Goal: Check status: Check status

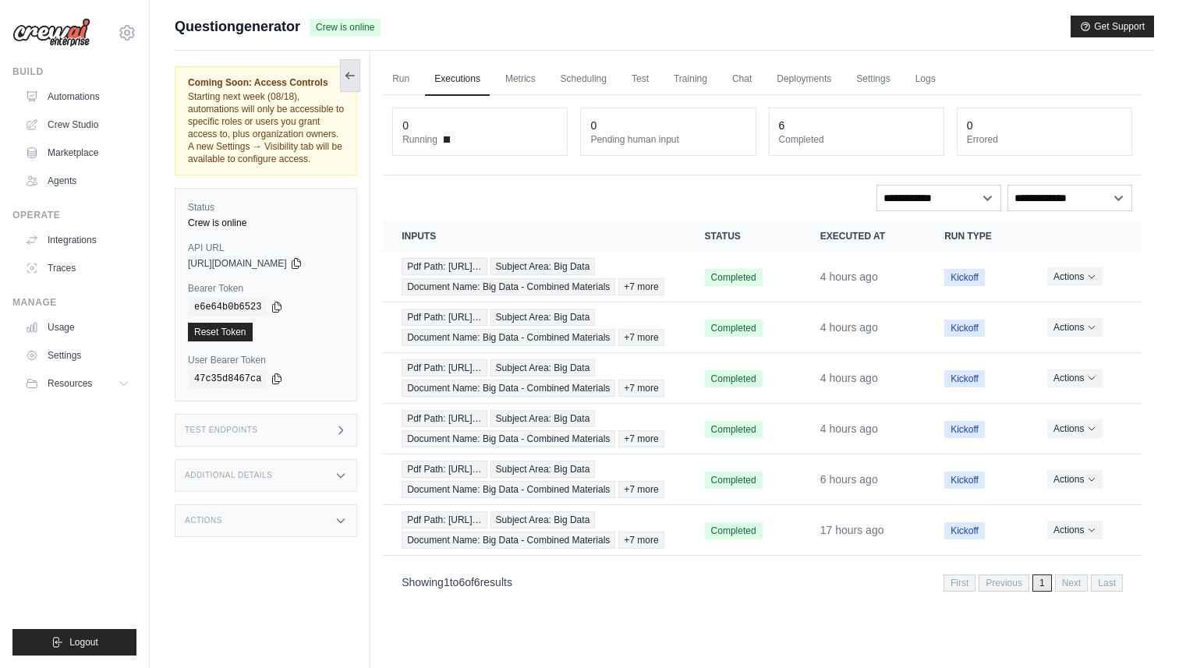
click at [356, 76] on icon at bounding box center [350, 75] width 12 height 12
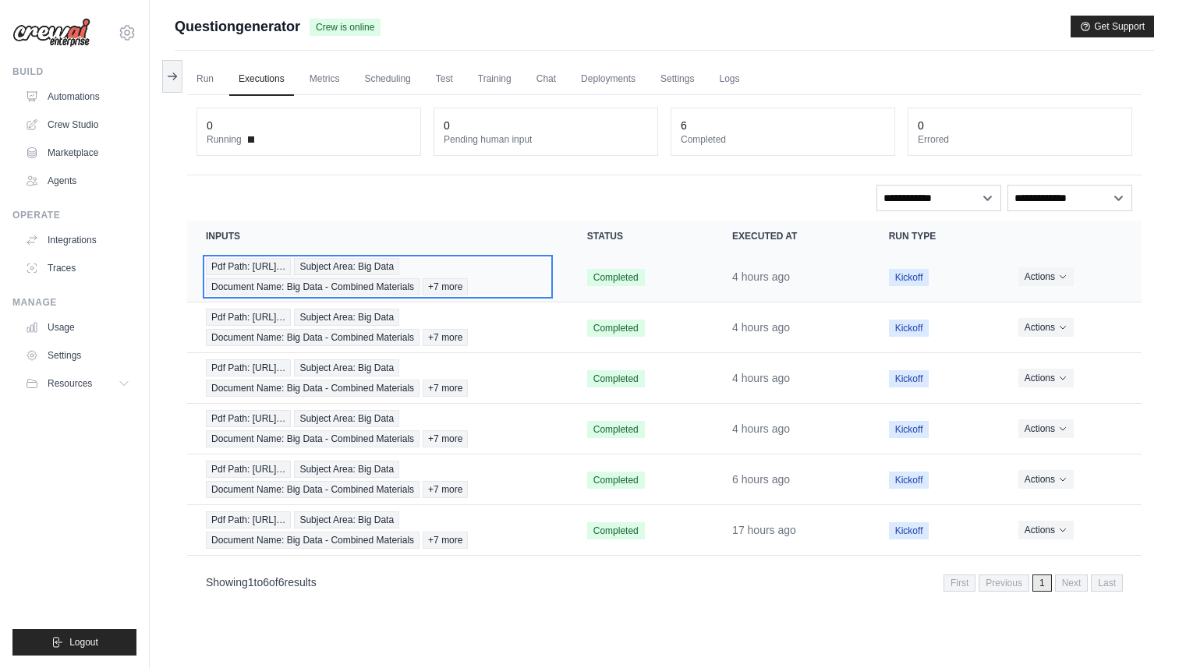
click at [525, 278] on div "Pdf Path: [URL]… Subject Area: Big Data Document Name: Big Data - Combined Mate…" at bounding box center [378, 276] width 344 height 37
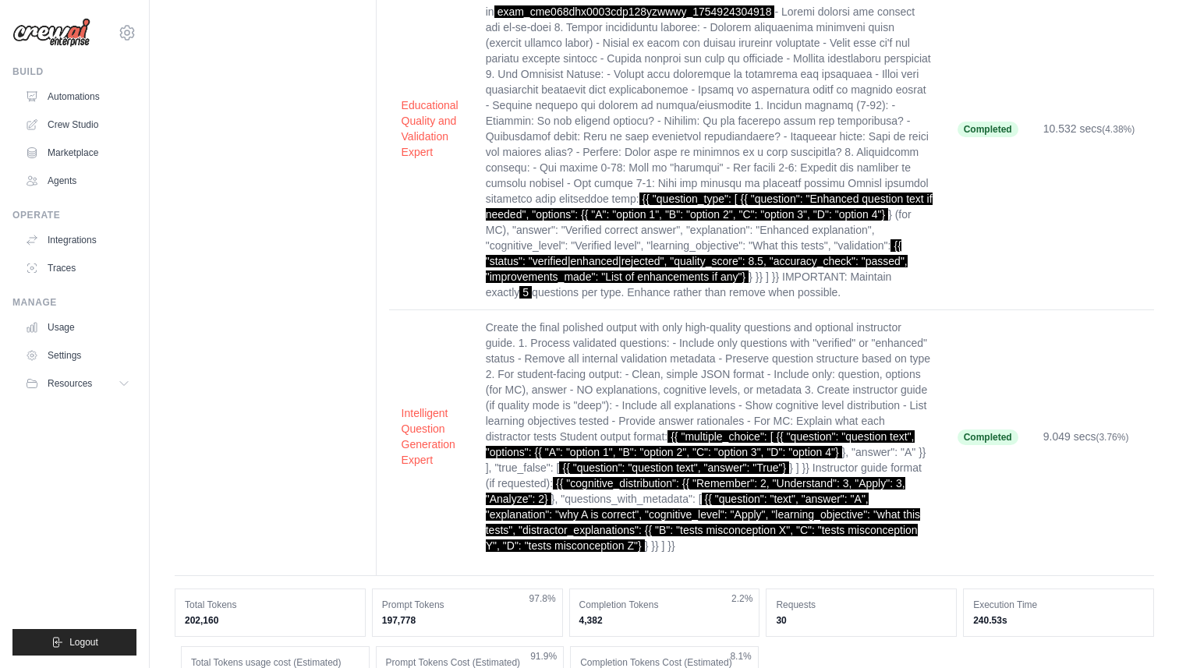
scroll to position [782, 0]
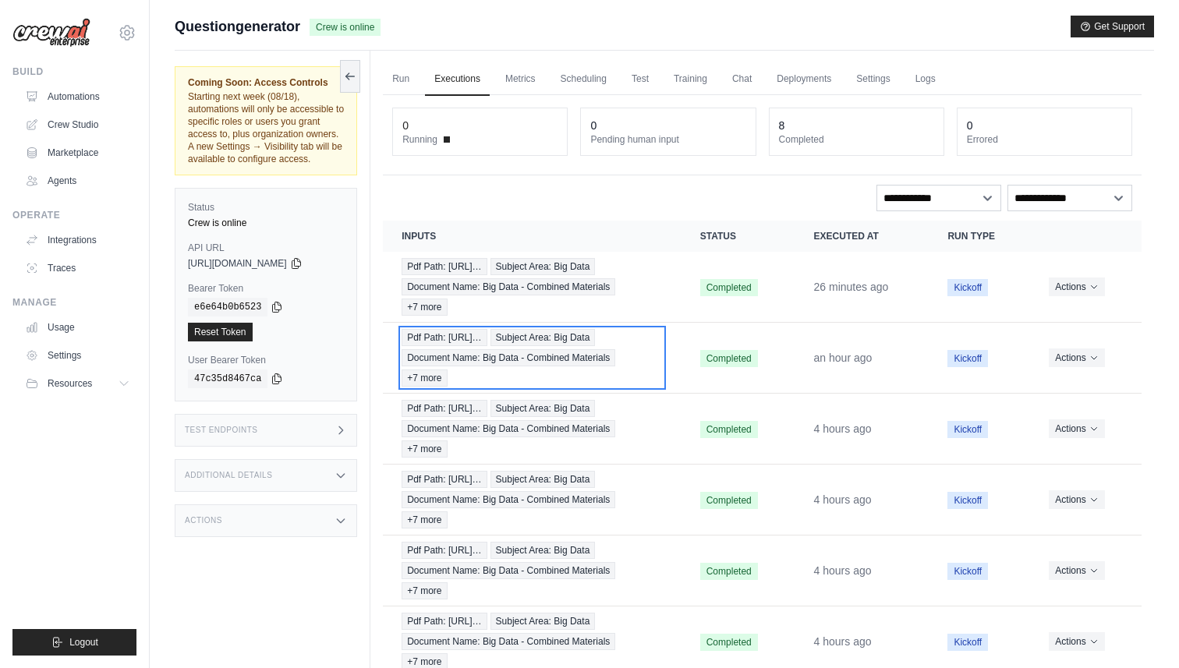
click at [604, 387] on div "Pdf Path: [URL]… Subject Area: Big Data Document Name: Big Data - Combined Mate…" at bounding box center [532, 358] width 261 height 58
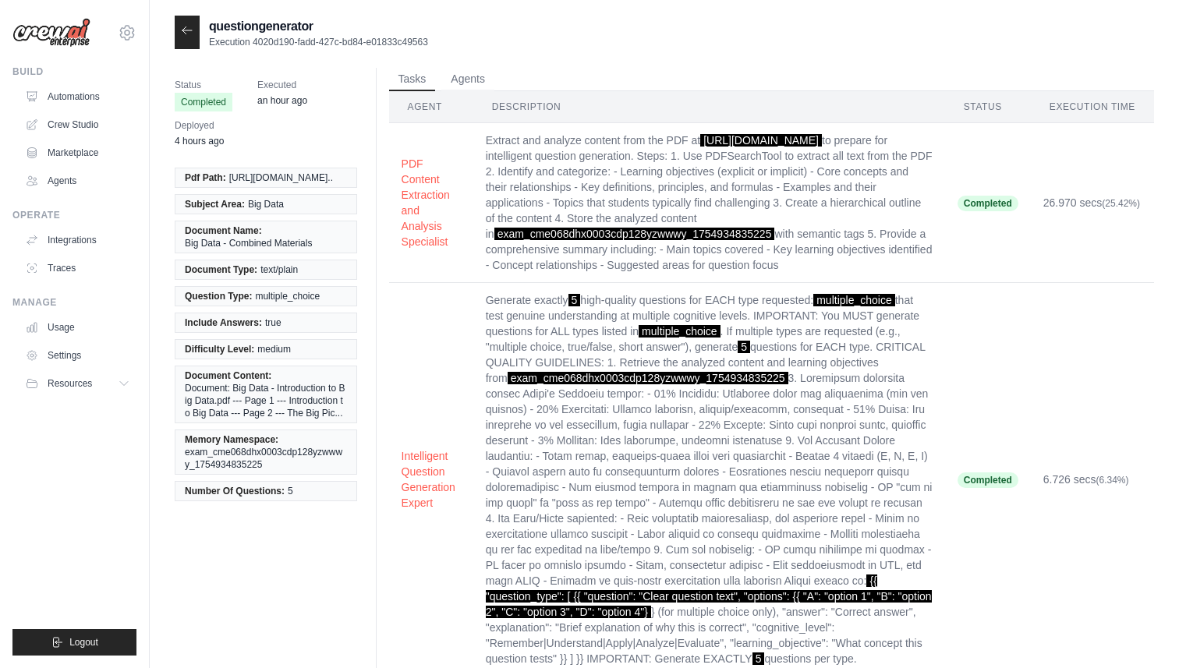
click at [535, 43] on div "questiongenerator Execution 4020d190-fadd-427c-bd84-e01833c49563" at bounding box center [664, 33] width 979 height 34
click at [184, 35] on icon at bounding box center [187, 30] width 12 height 12
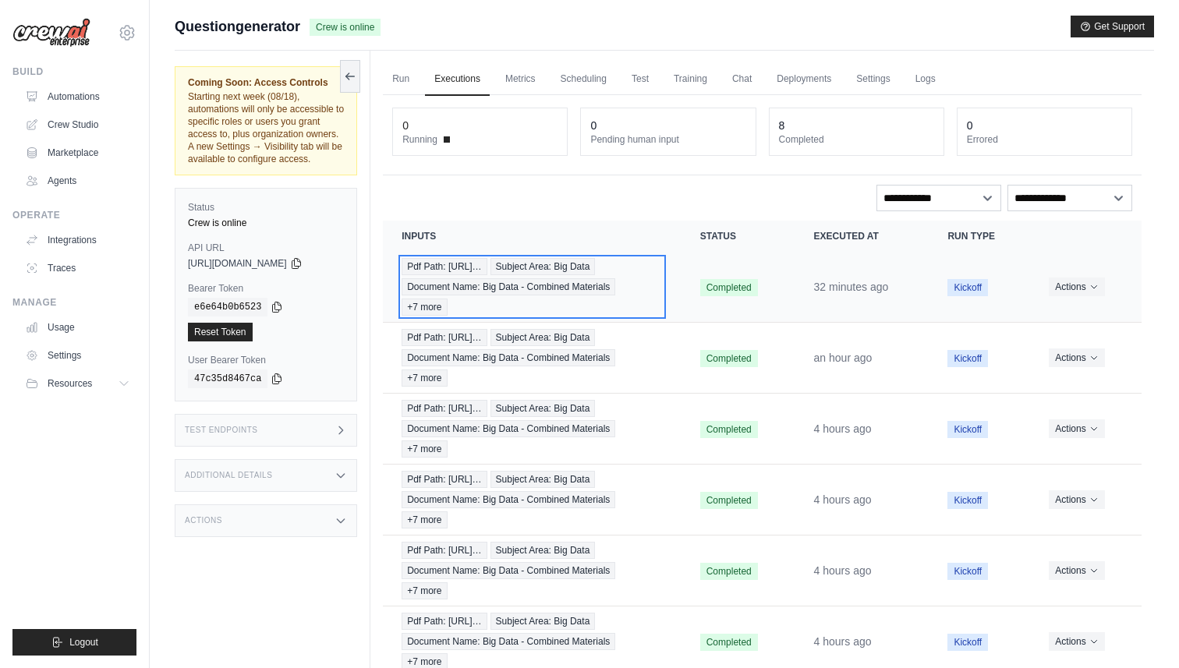
click at [635, 278] on div "Pdf Path: [URL]… Subject Area: Big Data Document Name: Big Data - Combined Mate…" at bounding box center [532, 287] width 261 height 58
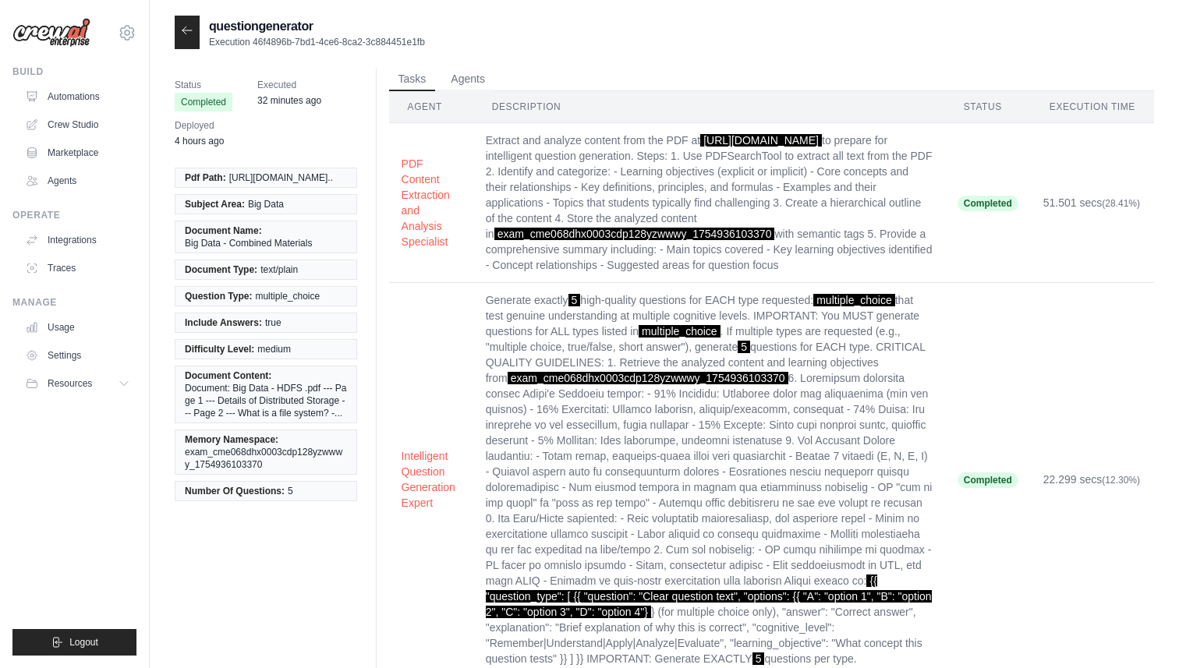
click at [183, 27] on icon at bounding box center [187, 30] width 12 height 12
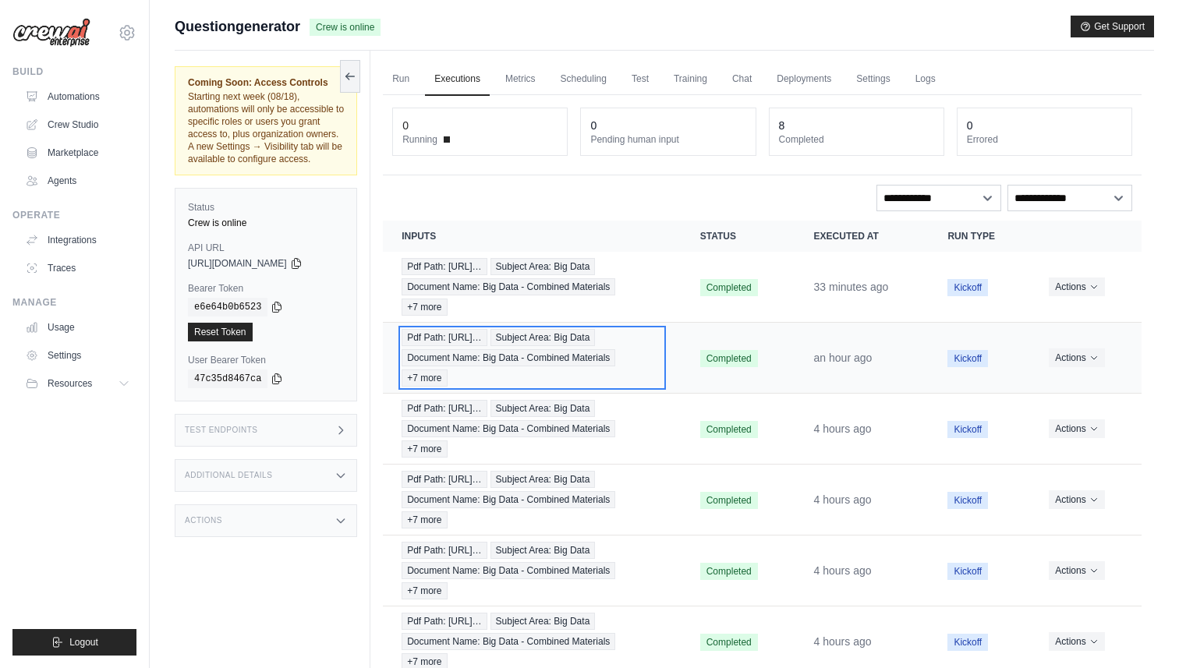
click at [653, 368] on div "Pdf Path: [URL]… Subject Area: Big Data Document Name: Big Data - Combined Mate…" at bounding box center [532, 358] width 261 height 58
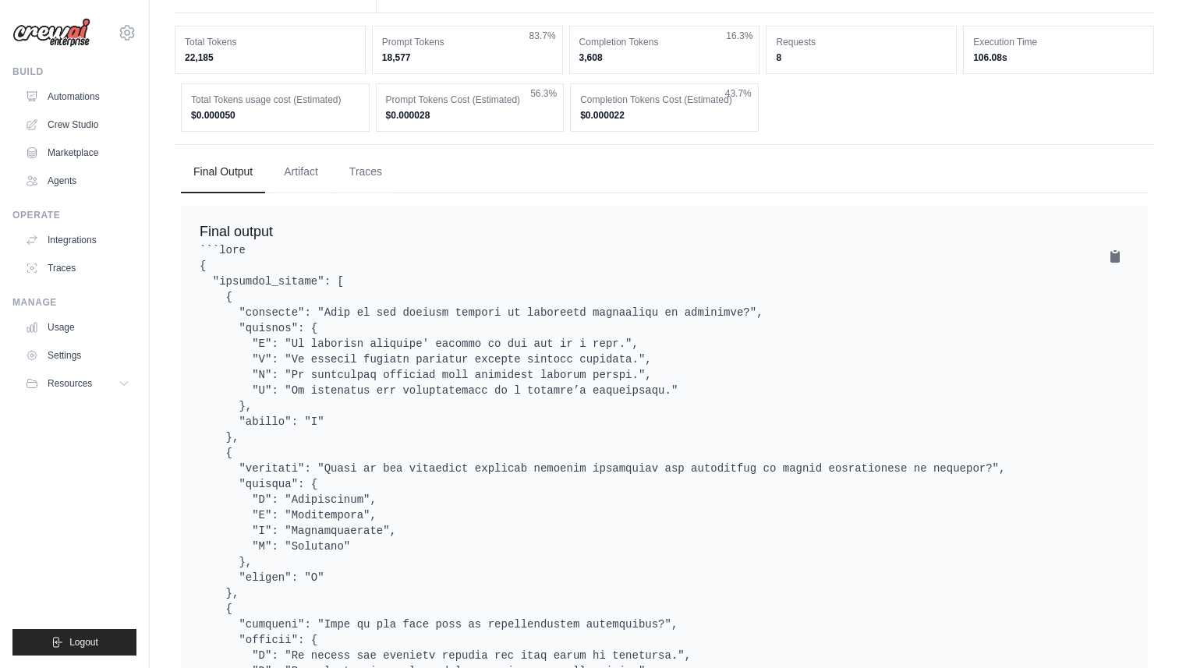
scroll to position [1274, 0]
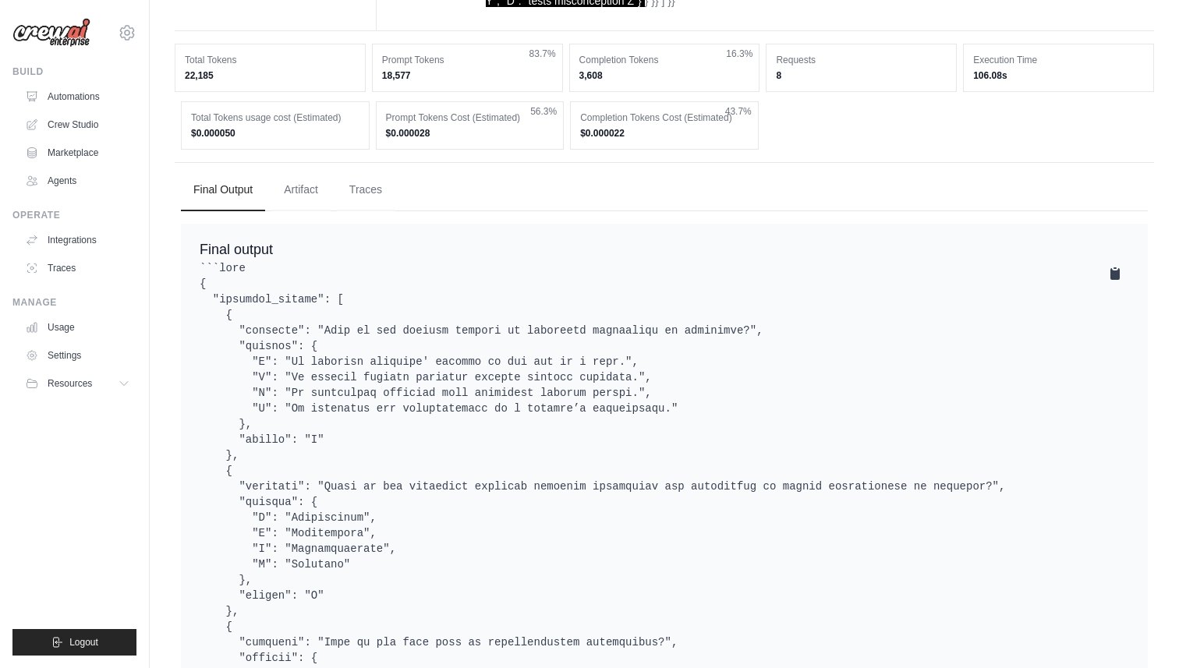
click at [1112, 268] on icon at bounding box center [1114, 274] width 9 height 12
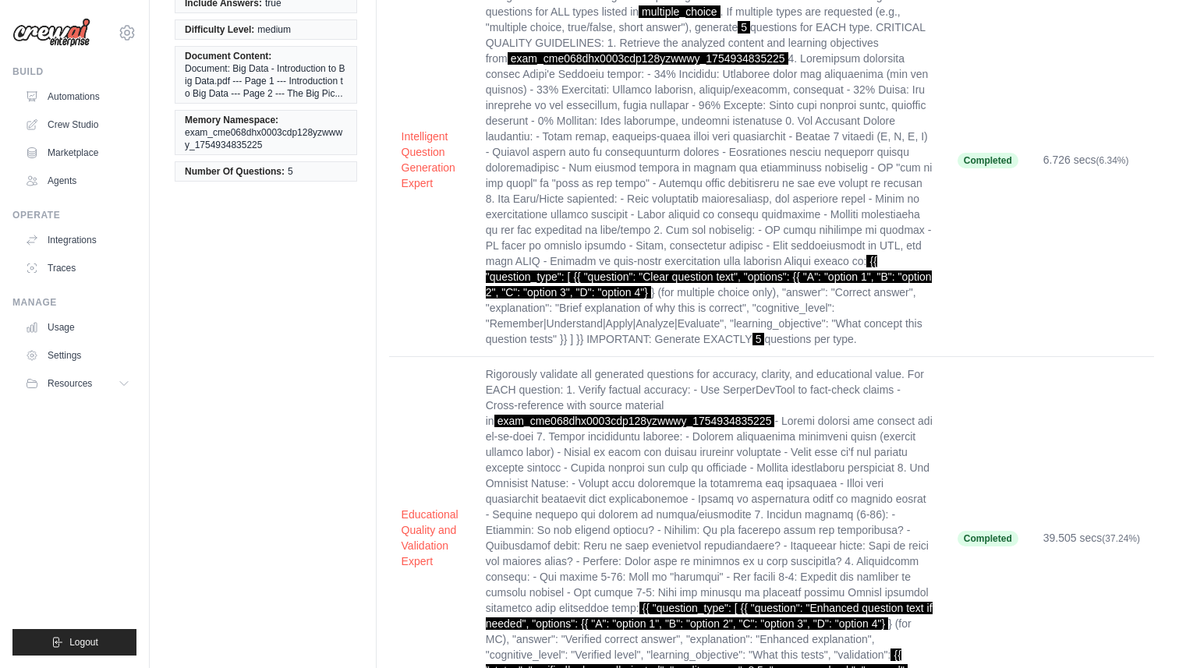
scroll to position [0, 0]
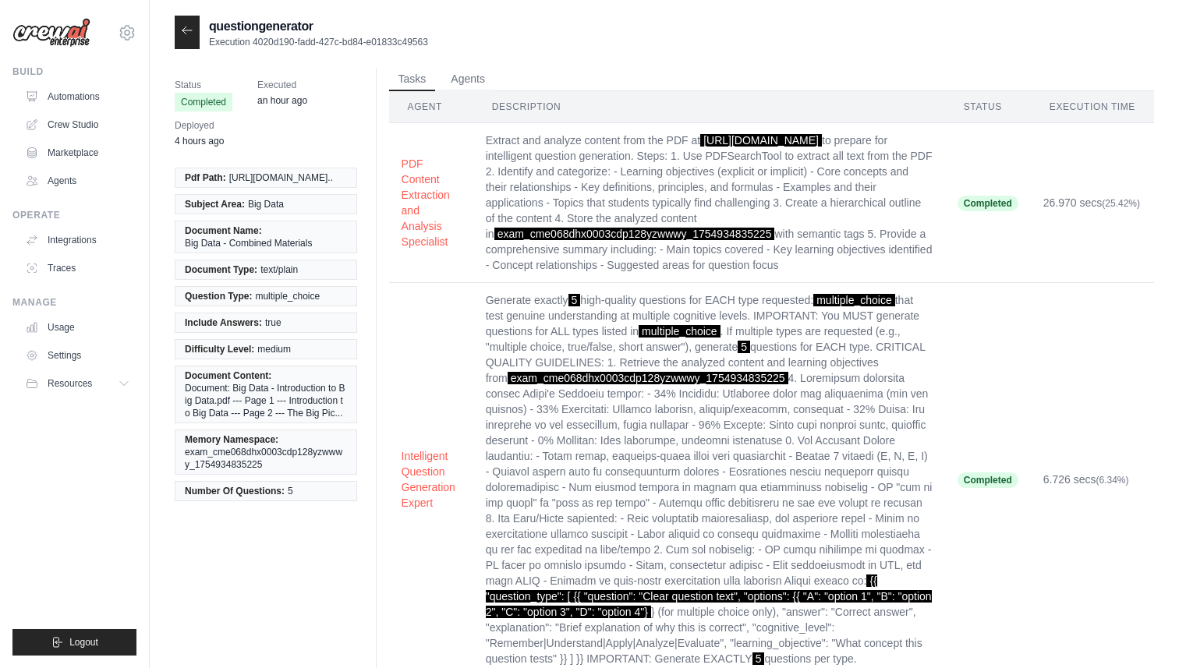
click at [187, 30] on icon at bounding box center [187, 30] width 12 height 12
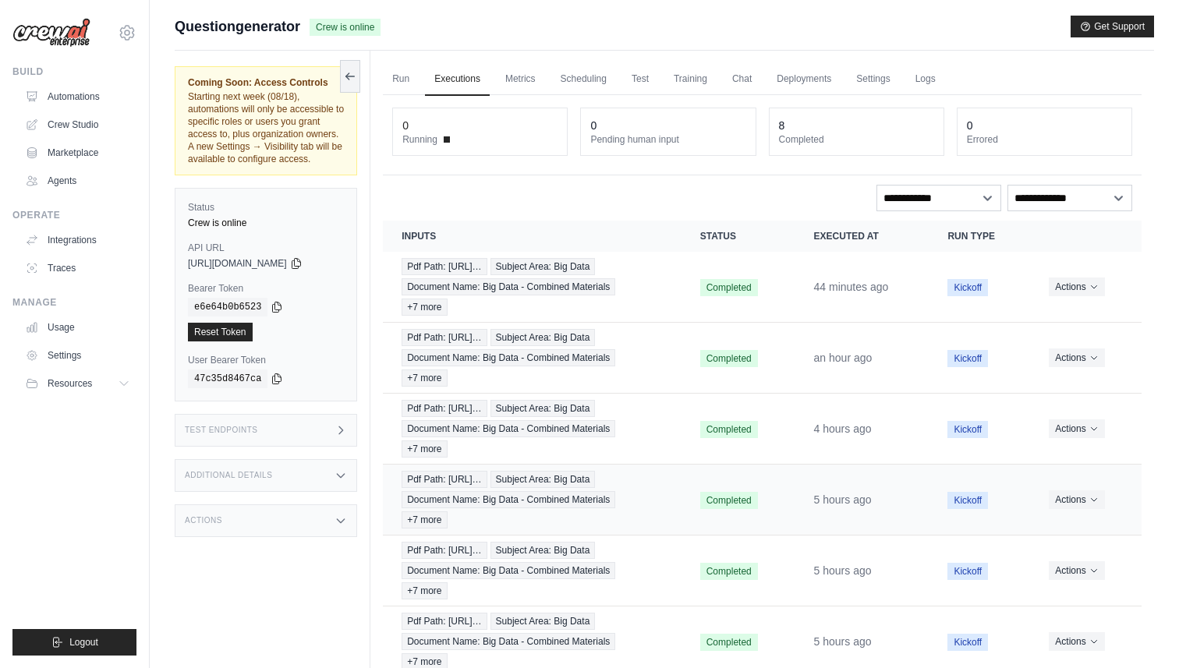
click at [792, 536] on td "Completed" at bounding box center [738, 500] width 114 height 71
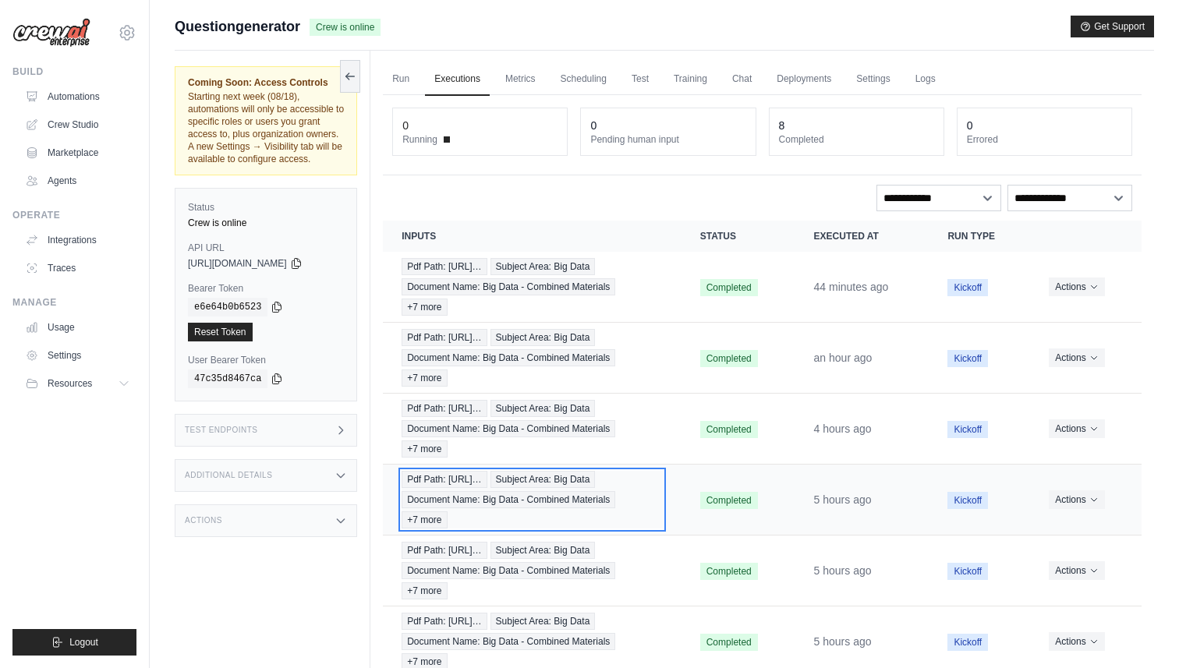
click at [538, 529] on div "Pdf Path: [URL]… Subject Area: Big Data Document Name: Big Data - Combined Mate…" at bounding box center [532, 500] width 261 height 58
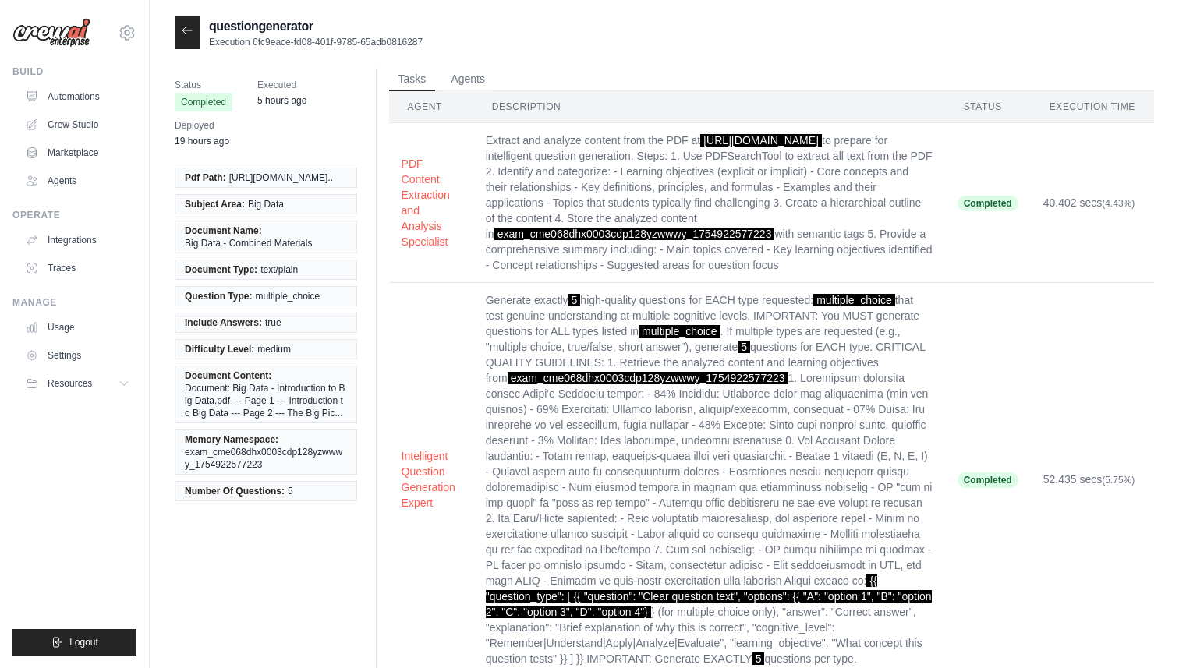
click at [182, 30] on icon at bounding box center [187, 30] width 12 height 12
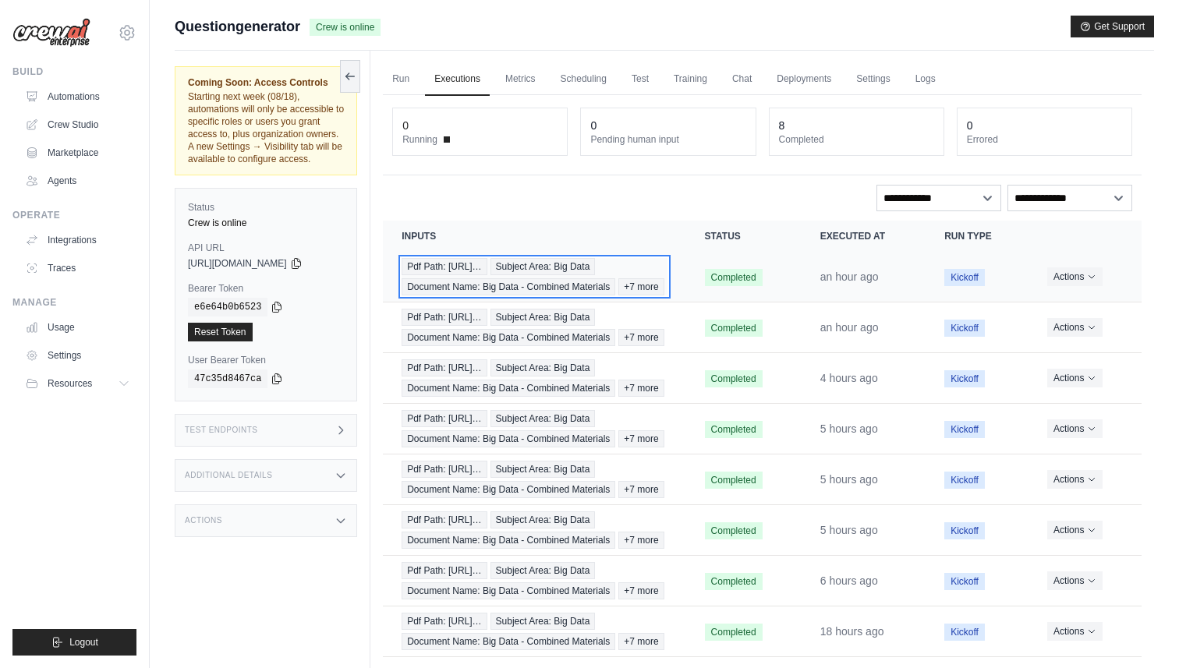
click at [640, 274] on div "Pdf Path: [URL]… Subject Area: Big Data Document Name: Big Data - Combined Mate…" at bounding box center [534, 276] width 265 height 37
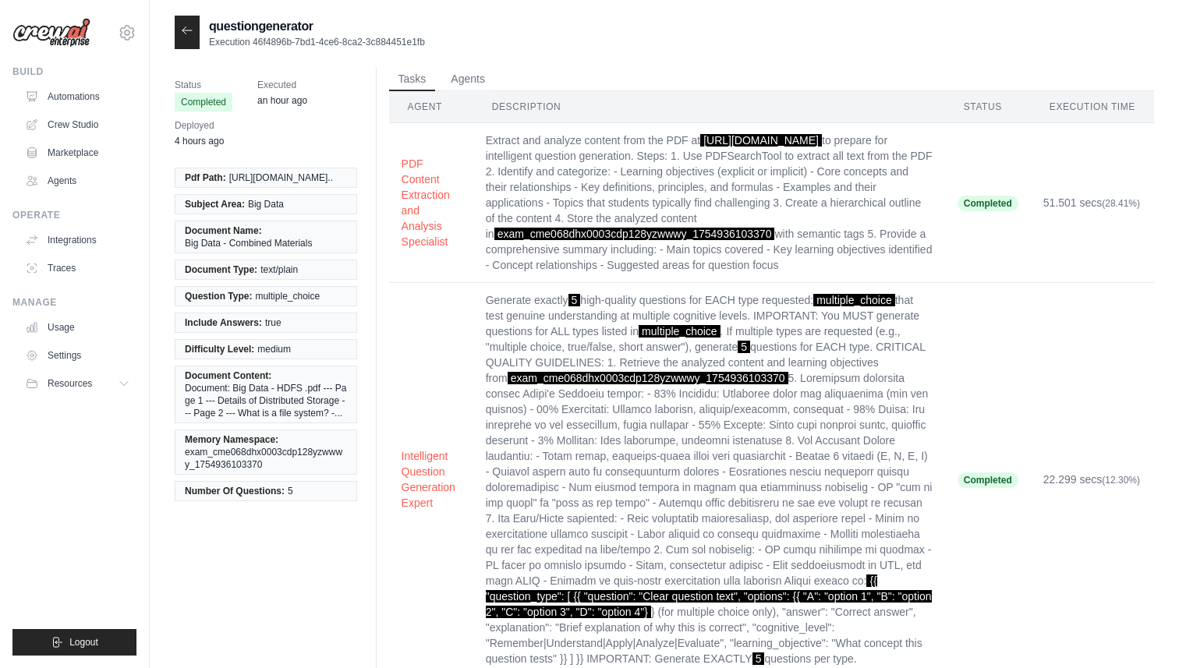
click at [192, 38] on div at bounding box center [187, 33] width 25 height 34
click at [190, 32] on icon at bounding box center [187, 30] width 12 height 12
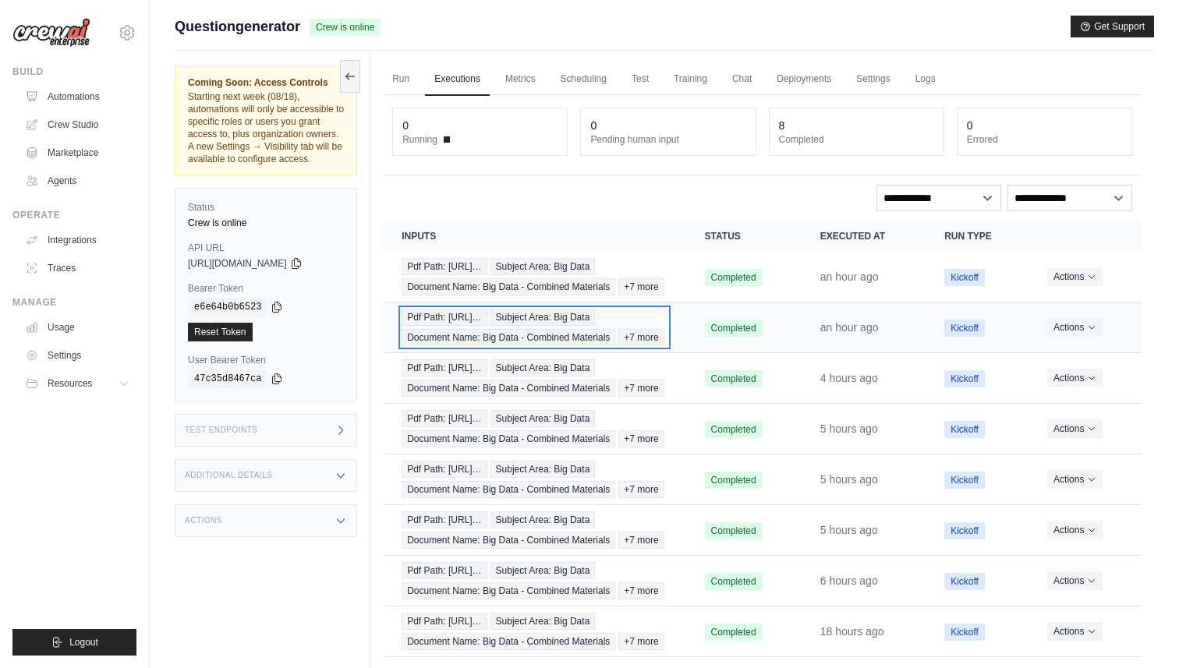
click at [572, 346] on div "Pdf Path: [URL]… Subject Area: Big Data Document Name: Big Data - Combined Mate…" at bounding box center [534, 327] width 265 height 37
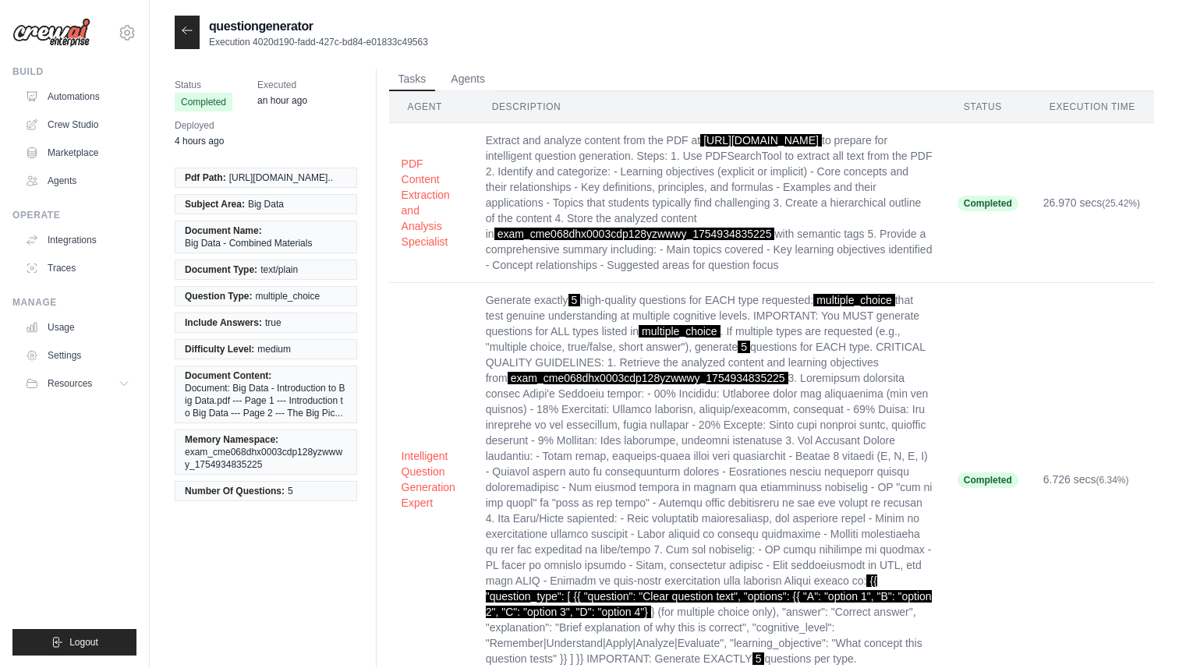
click at [190, 28] on icon at bounding box center [187, 30] width 12 height 12
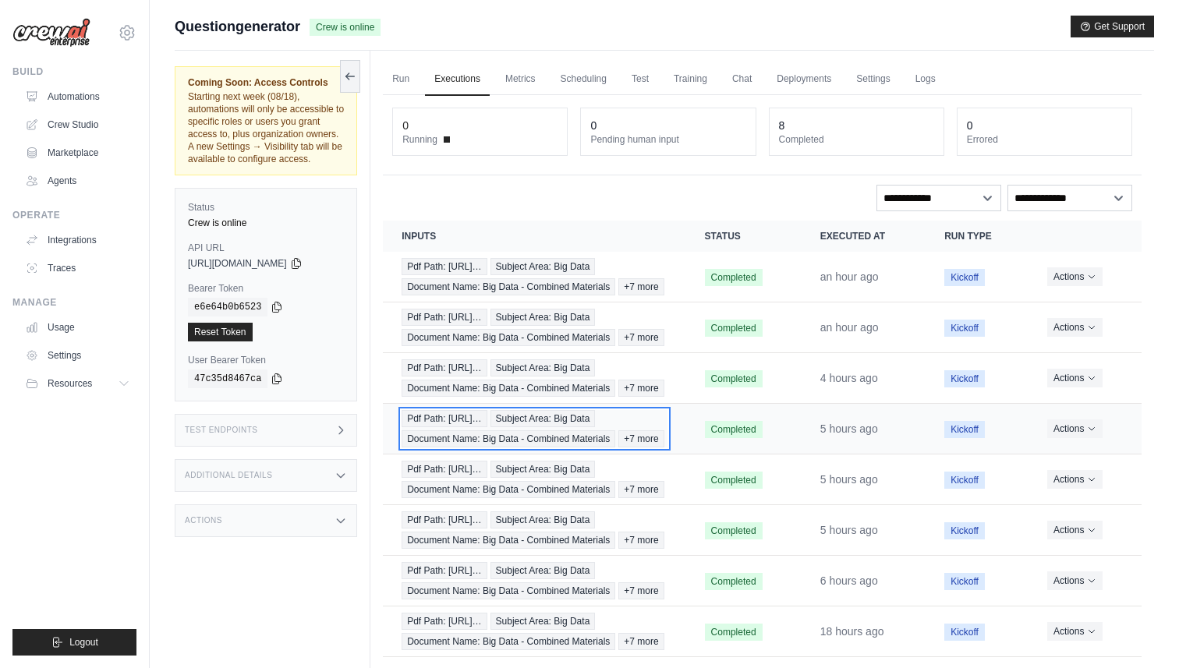
click at [617, 448] on div "Pdf Path: [URL]… Subject Area: Big Data Document Name: Big Data - Combined Mate…" at bounding box center [534, 428] width 265 height 37
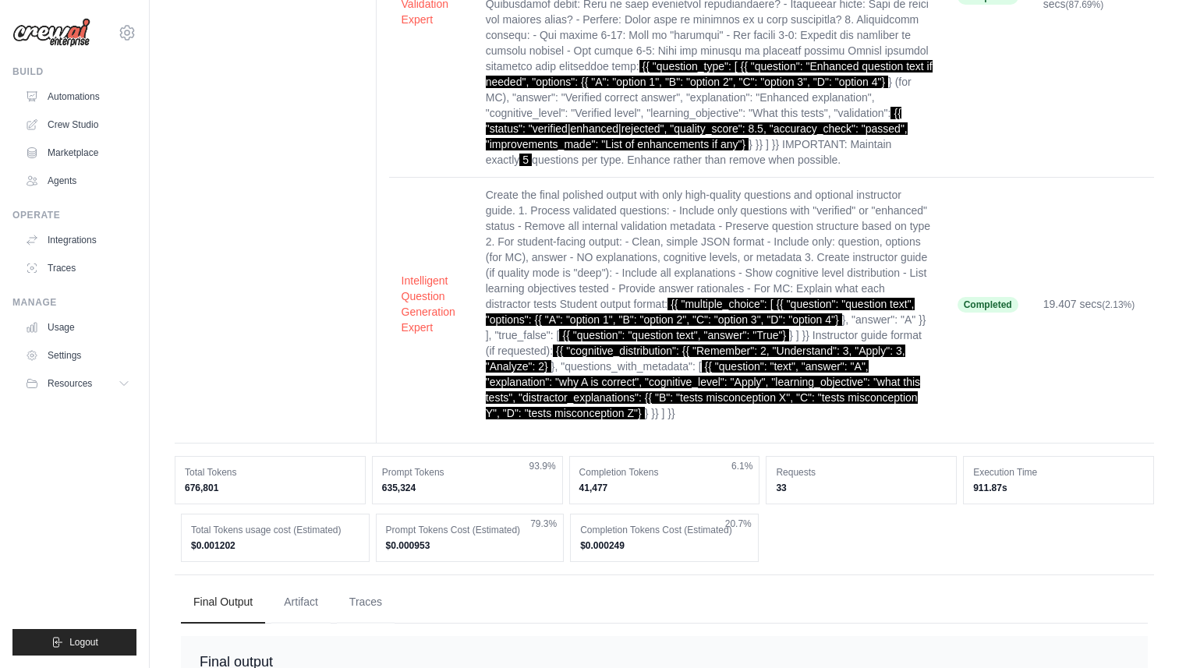
scroll to position [861, 0]
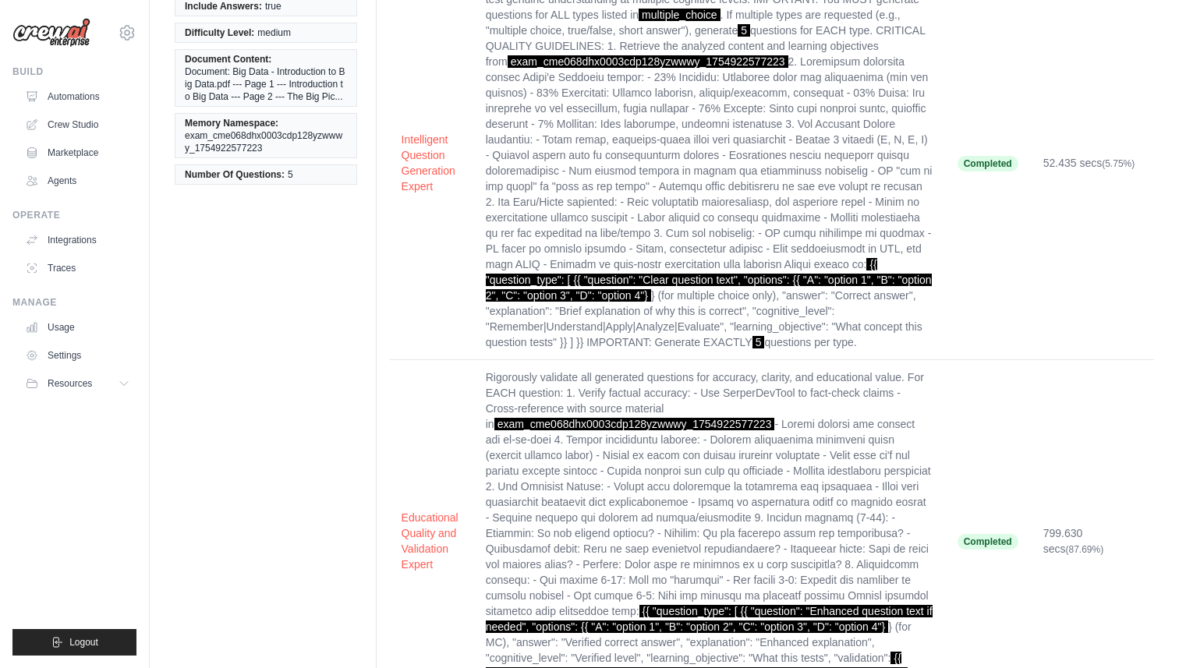
scroll to position [0, 0]
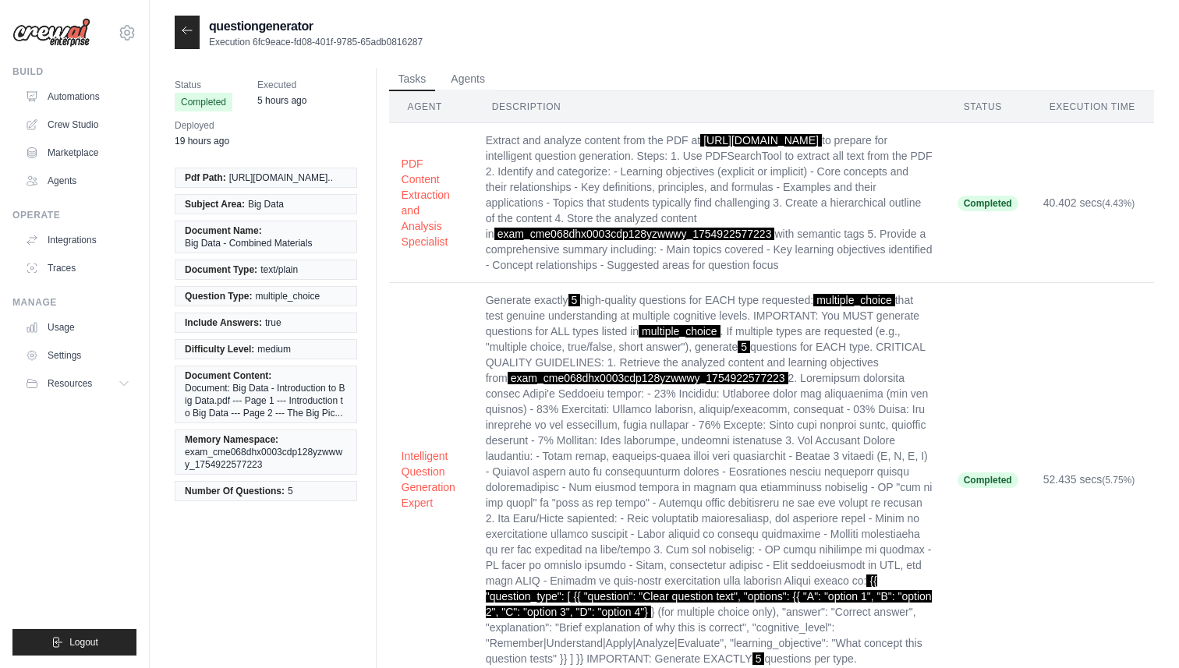
click at [186, 29] on icon at bounding box center [187, 30] width 12 height 12
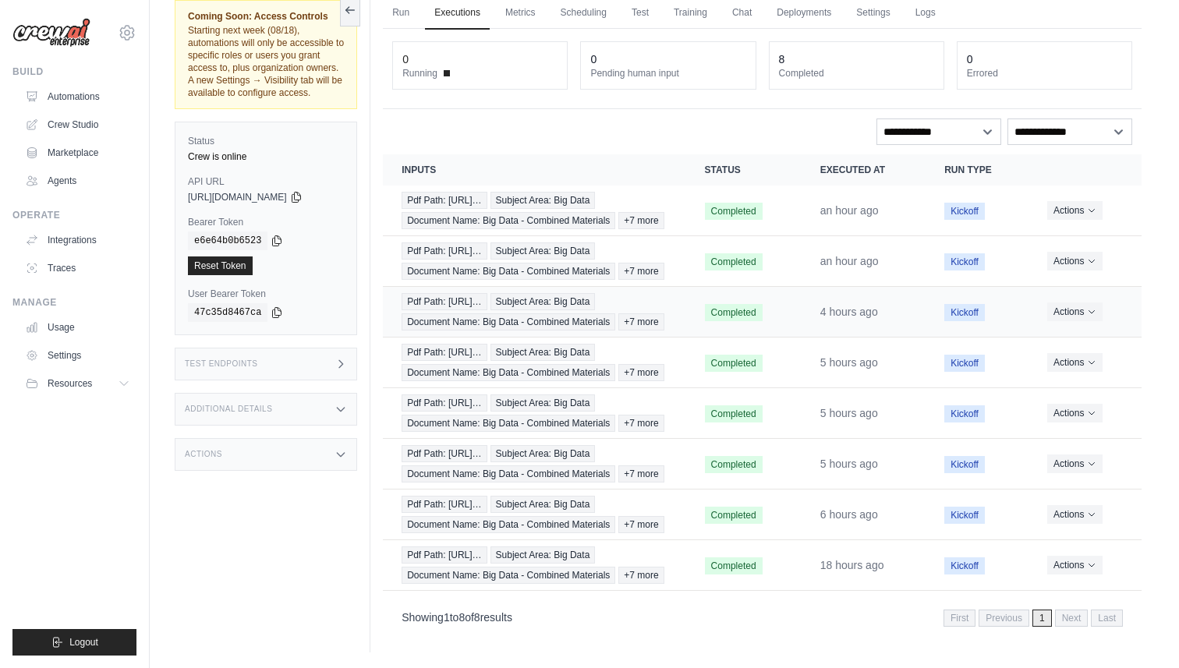
scroll to position [225, 0]
click at [1039, 623] on span "1" at bounding box center [1041, 618] width 19 height 17
click at [674, 545] on td "Pdf Path: [URL]… Subject Area: Big Data Document Name: Big Data - Combined Mate…" at bounding box center [534, 565] width 303 height 51
click at [544, 554] on div "Pdf Path: [URL]… Subject Area: Big Data Document Name: Big Data - Combined Mate…" at bounding box center [534, 565] width 265 height 37
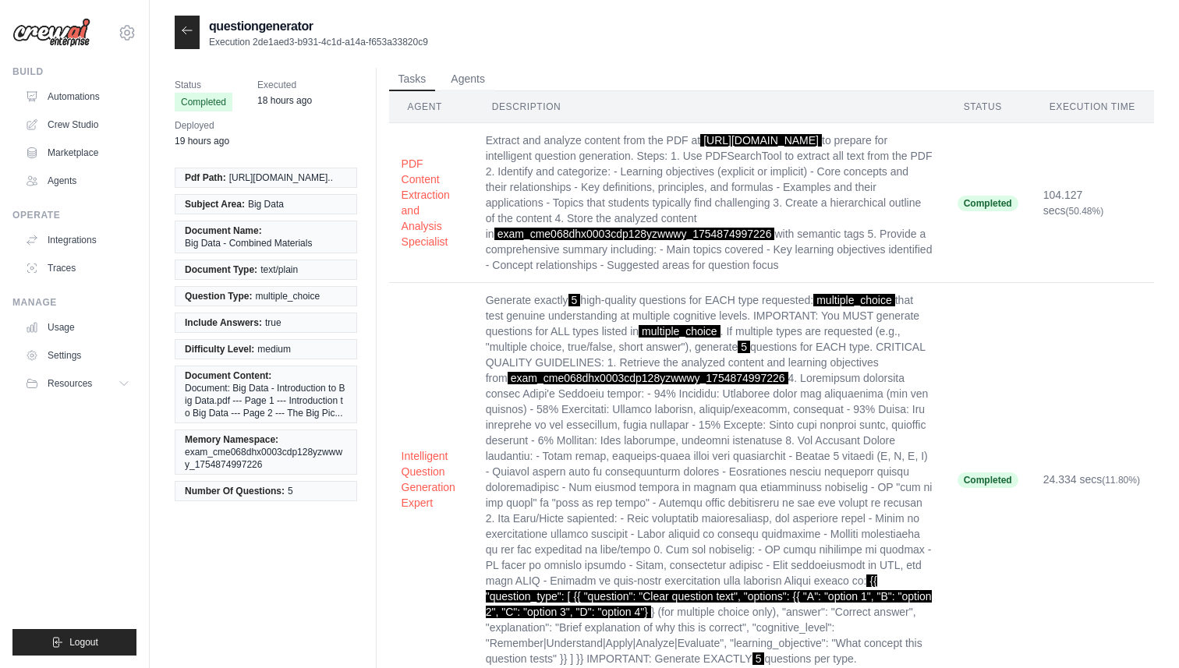
click at [188, 33] on icon at bounding box center [187, 30] width 12 height 12
